Goal: Task Accomplishment & Management: Manage account settings

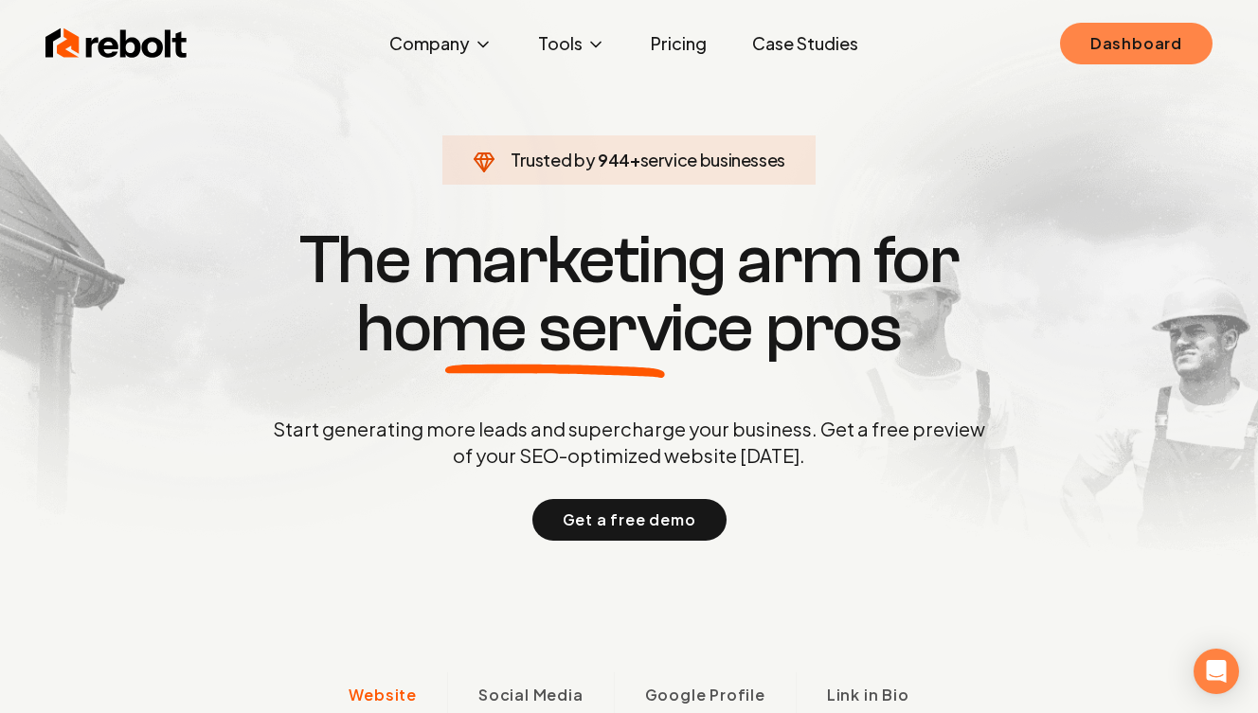
click at [1119, 38] on link "Dashboard" at bounding box center [1136, 44] width 153 height 42
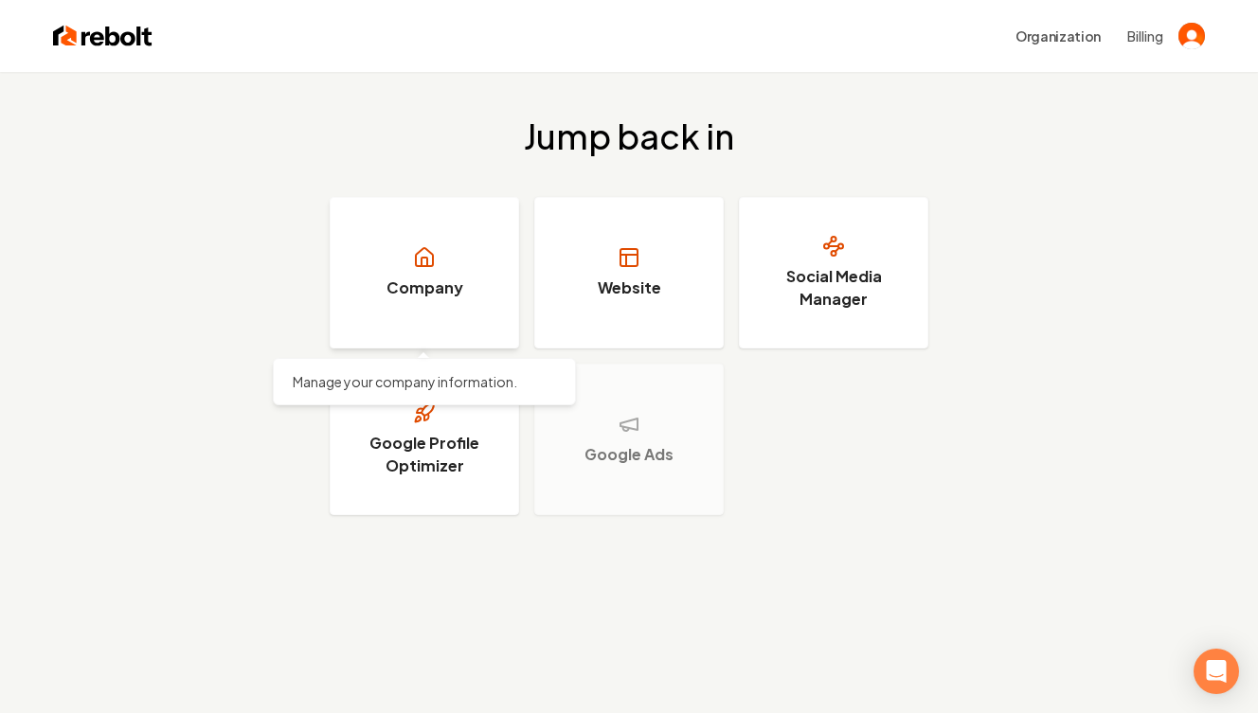
click at [459, 295] on h3 "Company" at bounding box center [424, 288] width 77 height 23
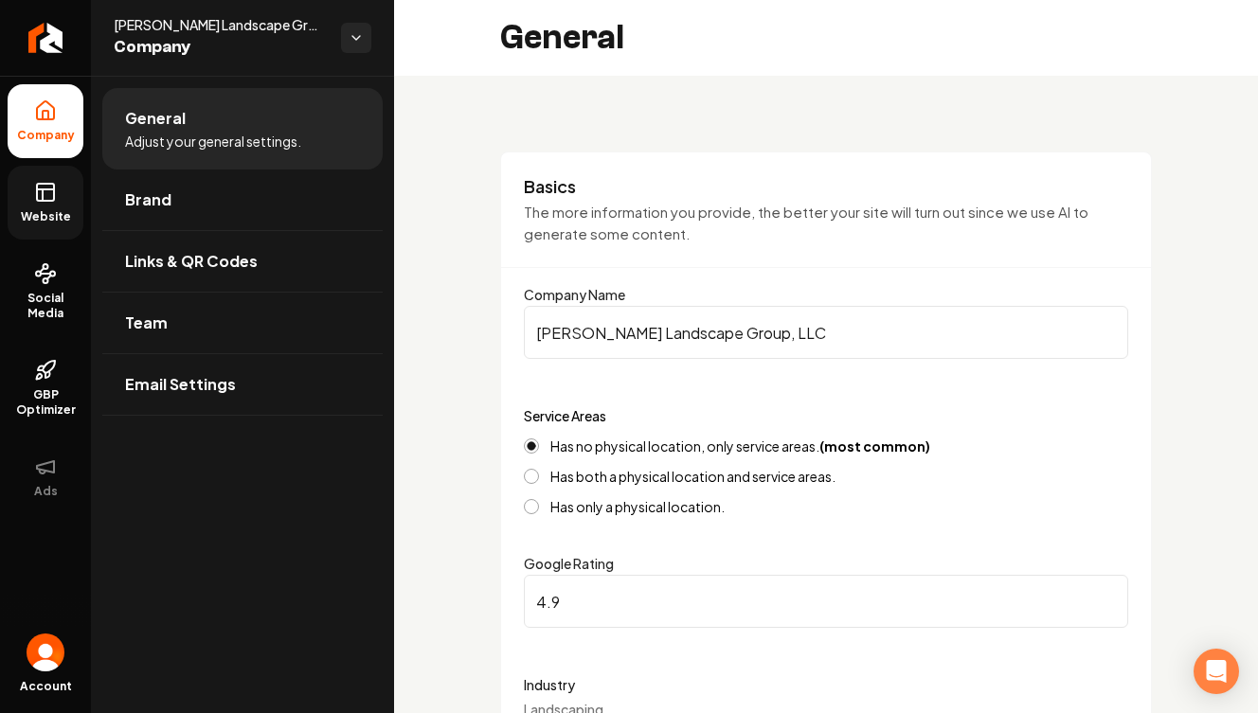
click at [39, 224] on link "Website" at bounding box center [46, 203] width 76 height 74
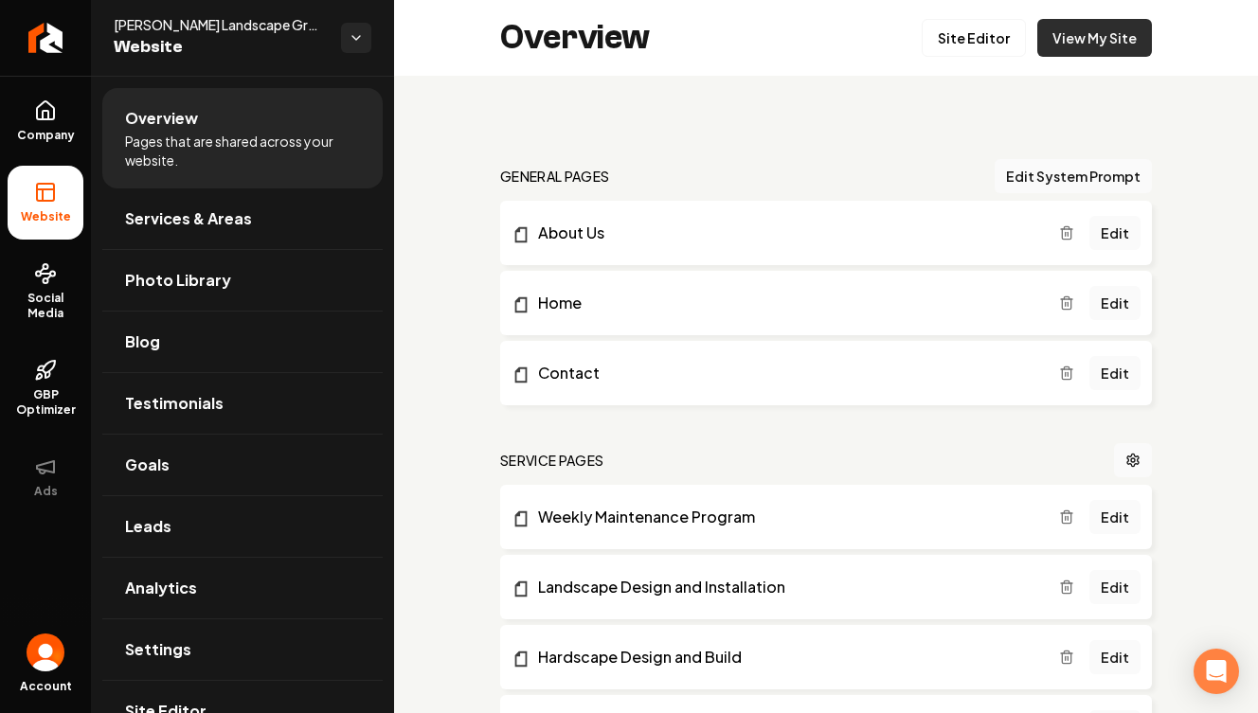
click at [1092, 36] on link "View My Site" at bounding box center [1094, 38] width 115 height 38
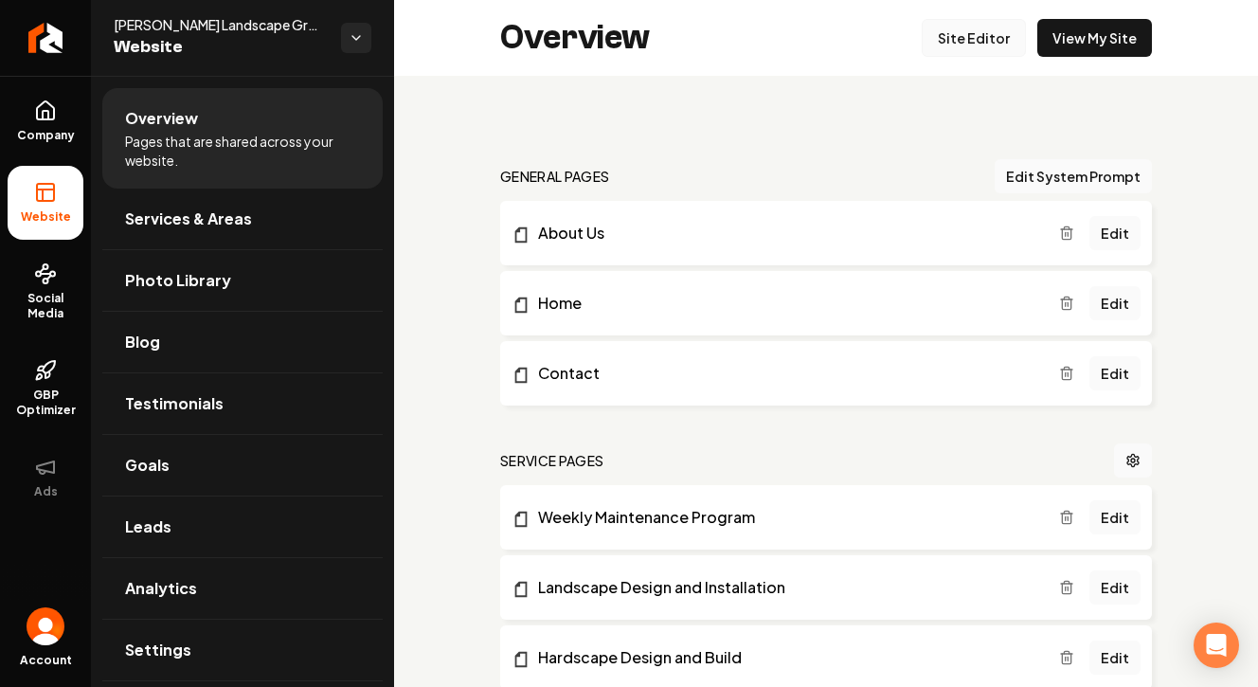
click at [955, 45] on link "Site Editor" at bounding box center [974, 38] width 104 height 38
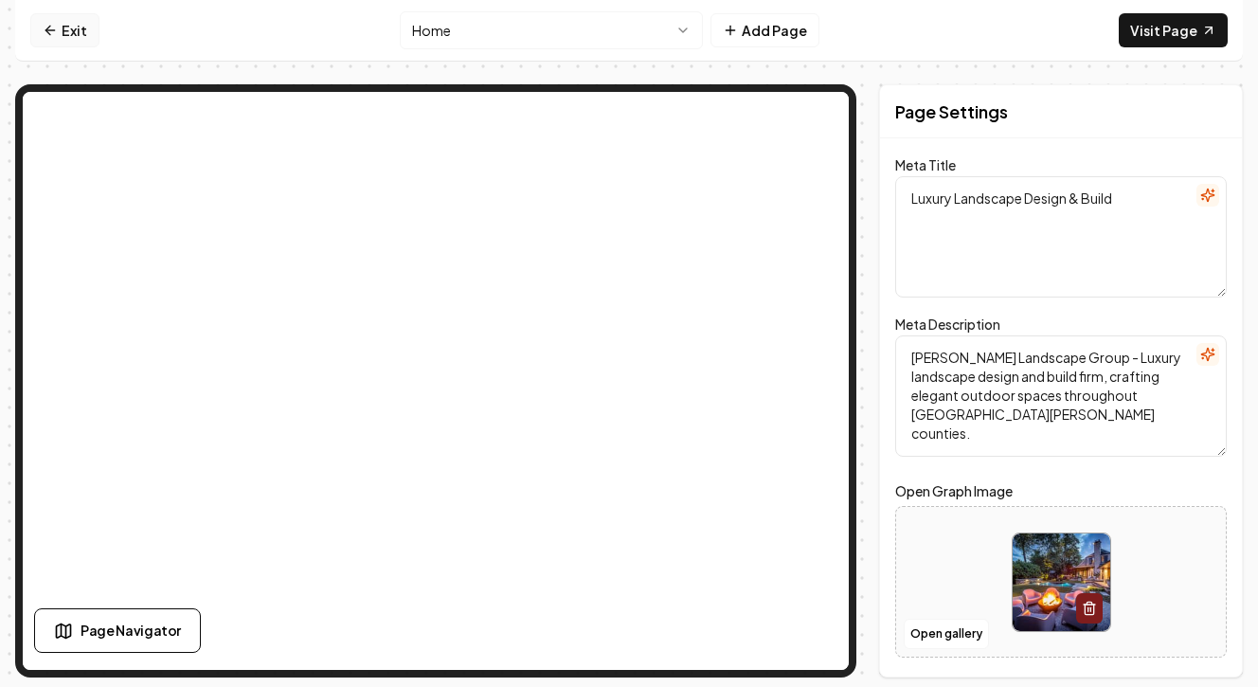
click at [32, 33] on link "Exit" at bounding box center [64, 30] width 69 height 34
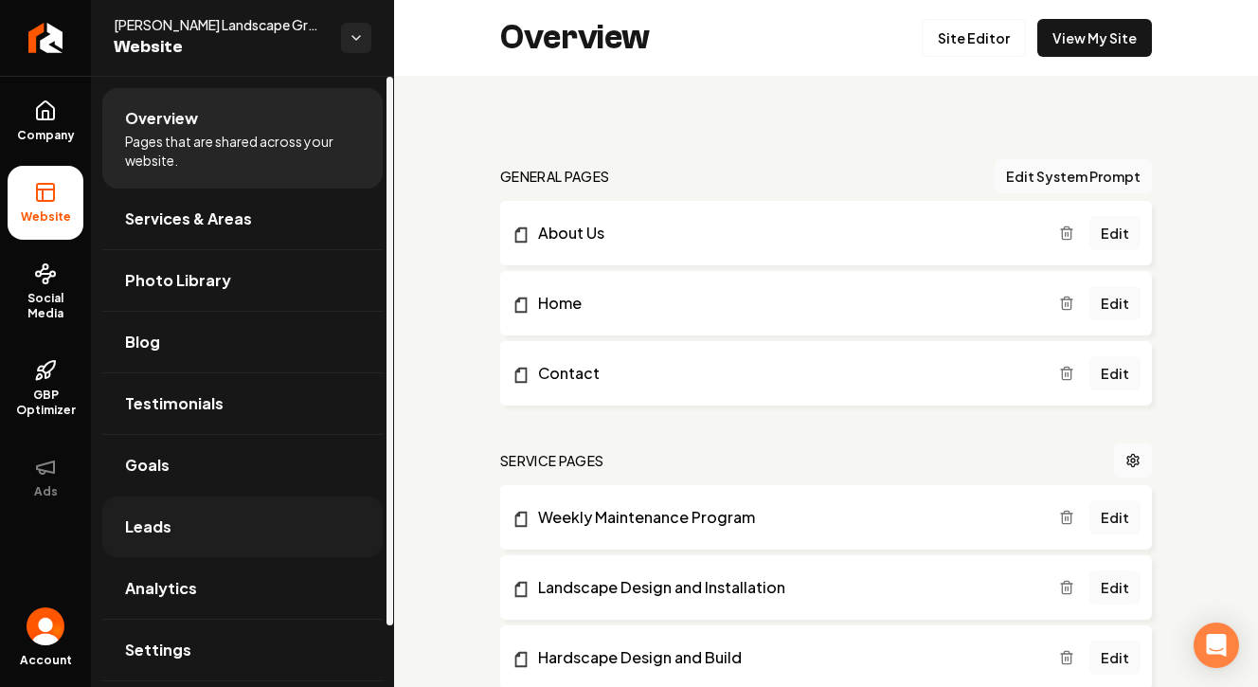
click at [224, 506] on link "Leads" at bounding box center [242, 526] width 280 height 61
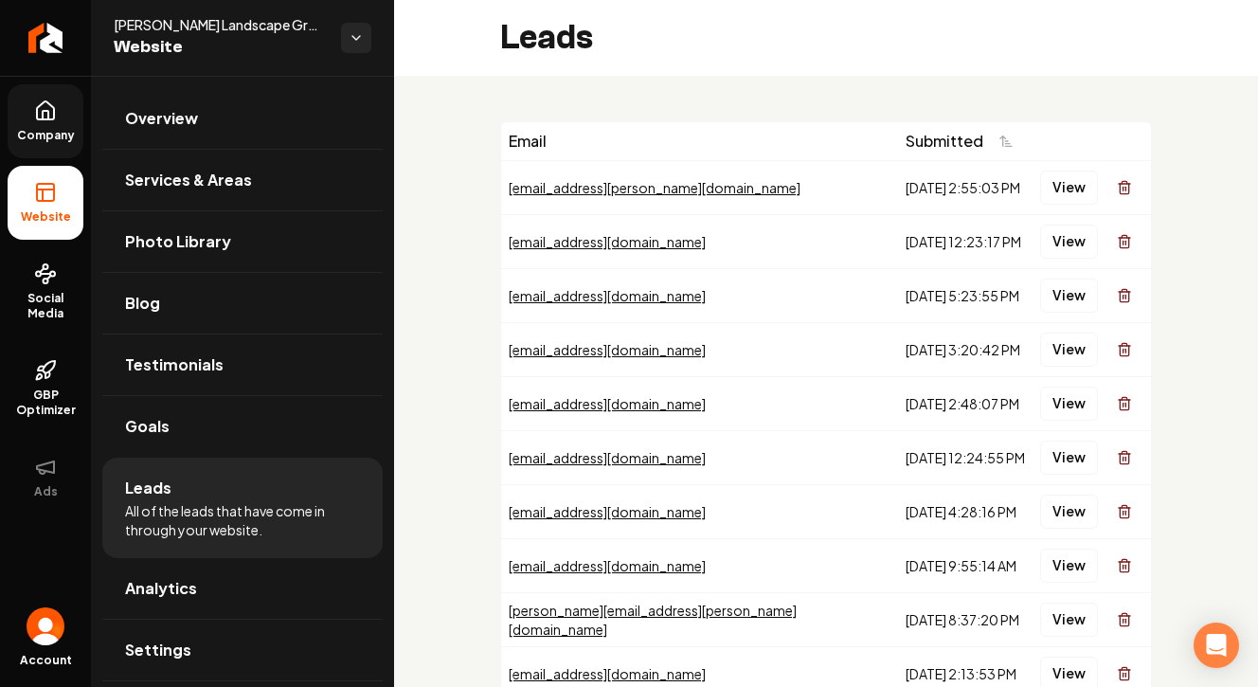
click at [38, 135] on span "Company" at bounding box center [45, 135] width 73 height 15
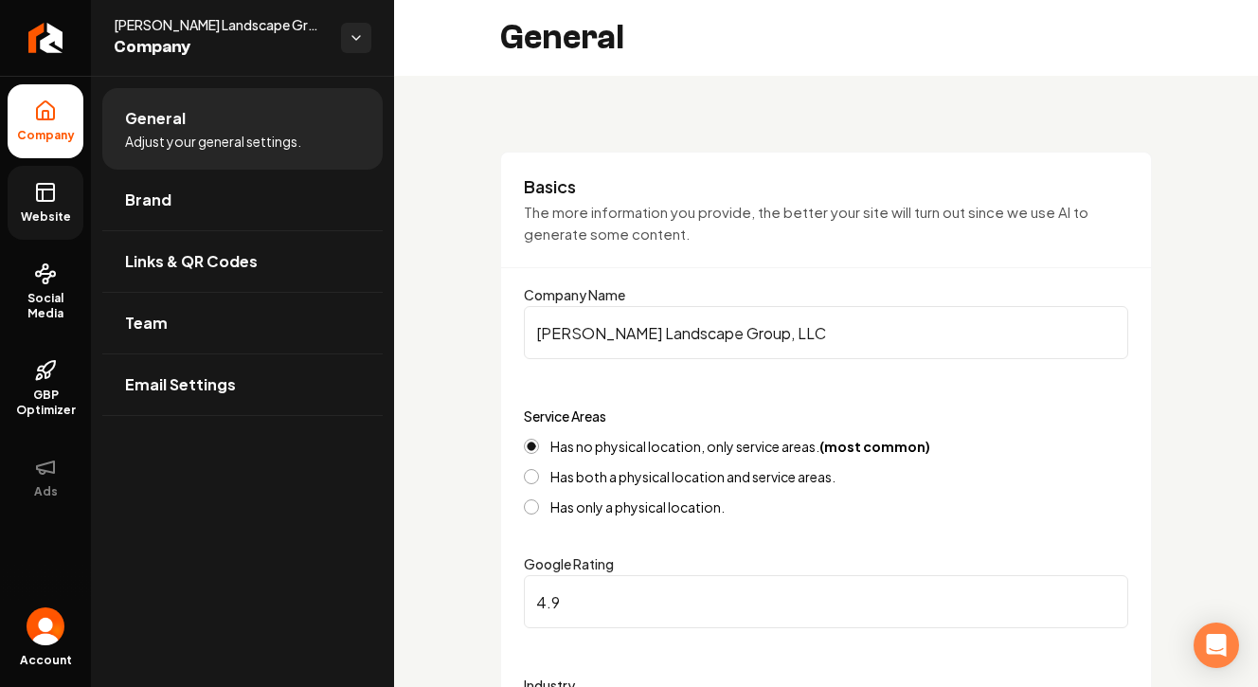
click at [19, 201] on link "Website" at bounding box center [46, 203] width 76 height 74
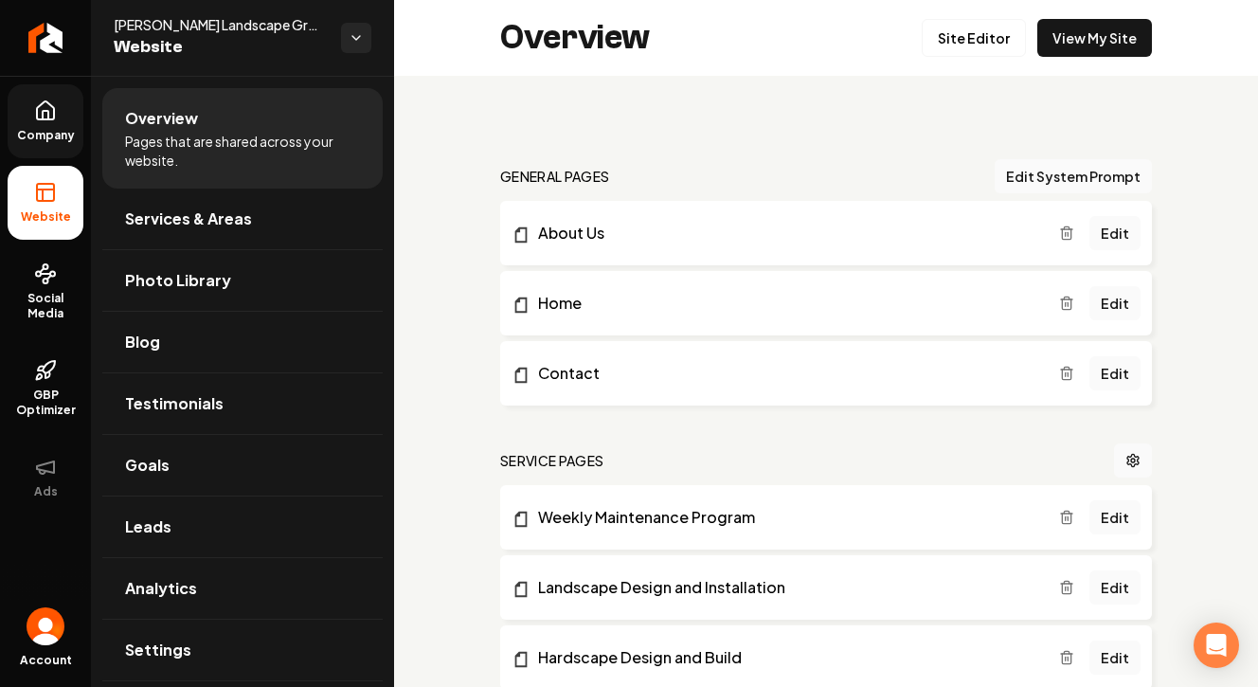
click at [1121, 242] on link "Edit" at bounding box center [1114, 233] width 51 height 34
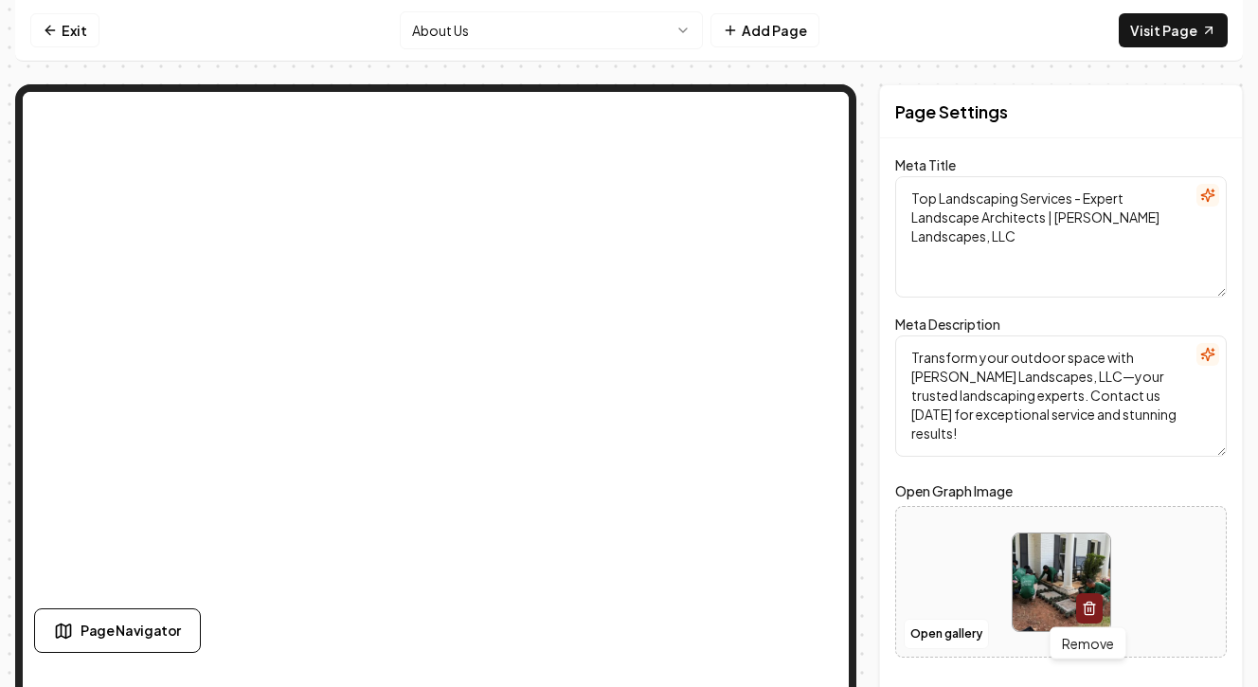
click at [1079, 601] on button "button" at bounding box center [1089, 608] width 27 height 30
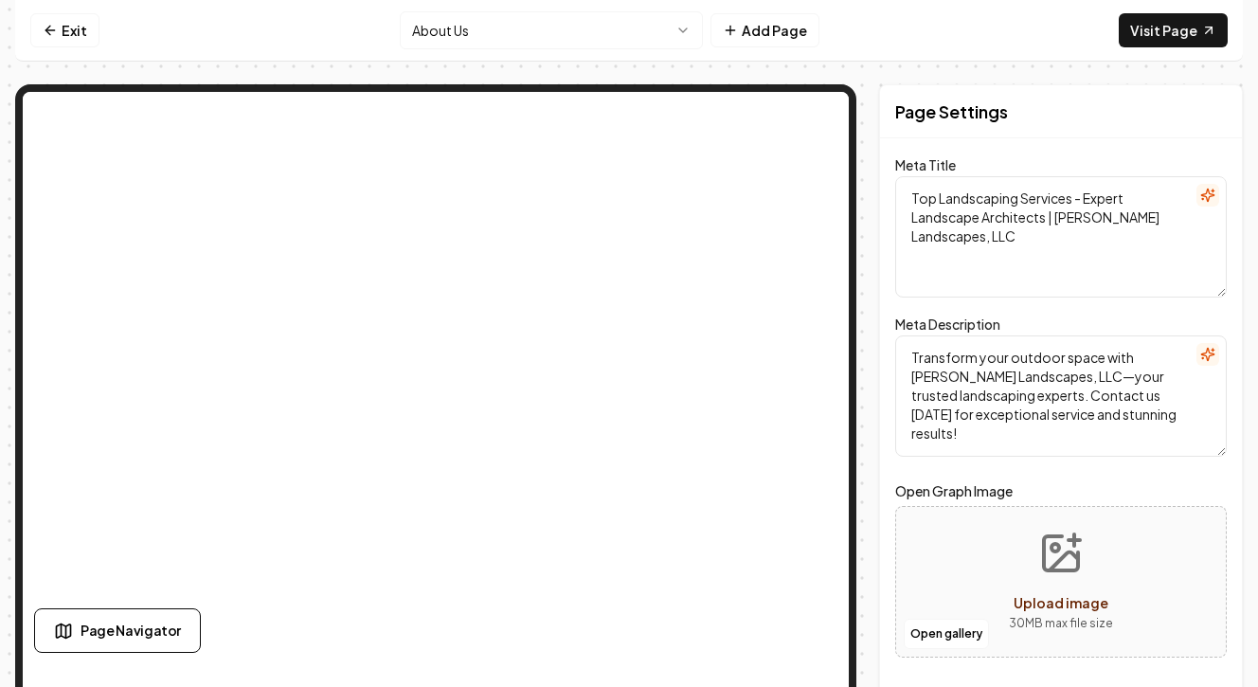
click at [897, 478] on form "Meta Title Top Landscaping Services - Expert Landscape Architects | [PERSON_NAM…" at bounding box center [1061, 471] width 332 height 621
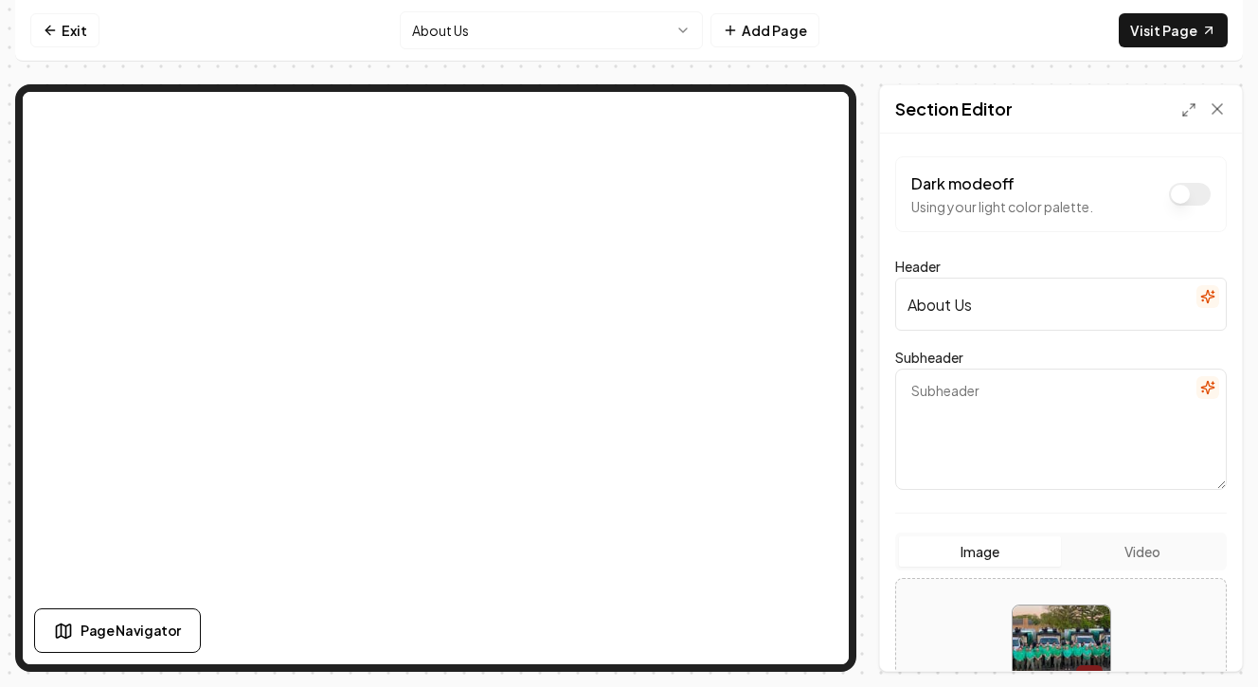
click at [1066, 637] on img at bounding box center [1062, 654] width 98 height 98
type input "**********"
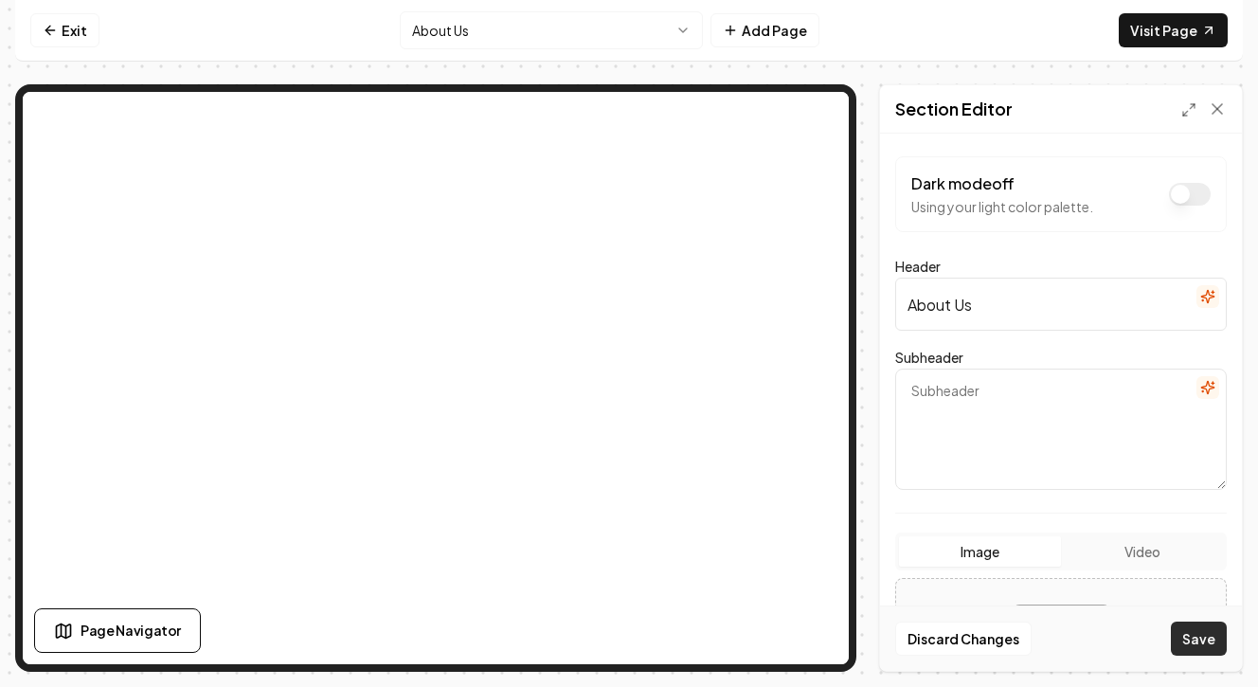
click at [1197, 645] on button "Save" at bounding box center [1199, 638] width 56 height 34
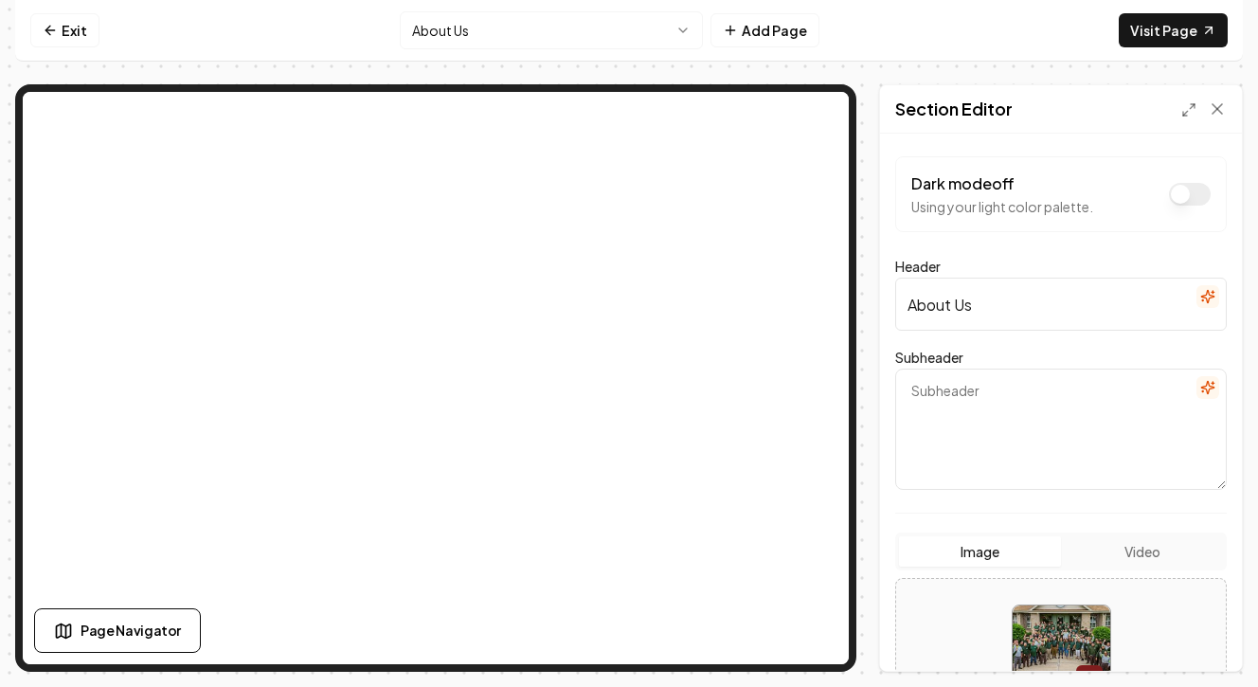
click at [1183, 188] on button "Dark mode off" at bounding box center [1190, 194] width 42 height 23
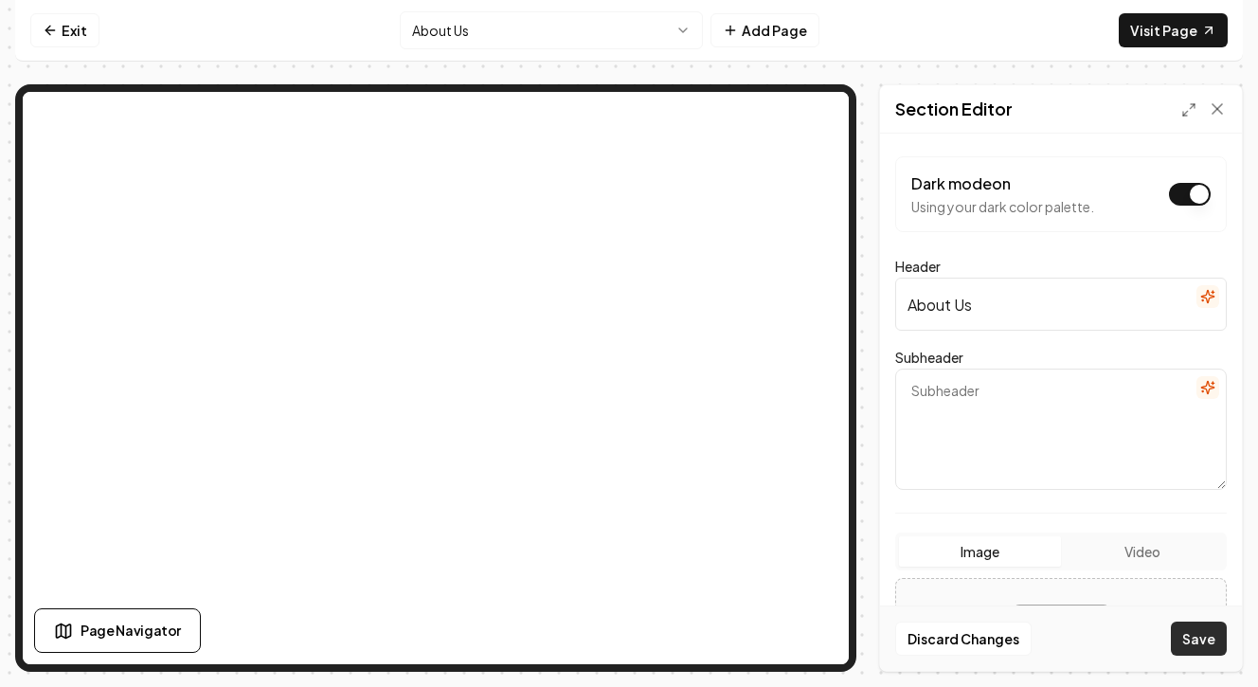
click at [1210, 638] on button "Save" at bounding box center [1199, 638] width 56 height 34
